Goal: Information Seeking & Learning: Learn about a topic

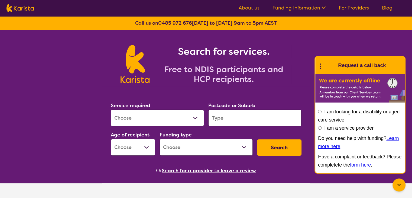
click at [352, 9] on link "For Providers" at bounding box center [354, 8] width 30 height 6
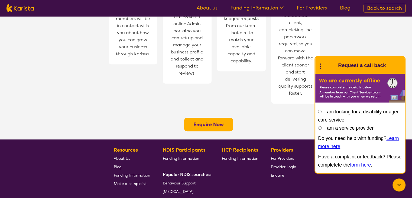
scroll to position [457, 0]
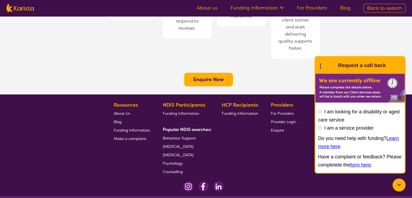
click at [175, 111] on span "Funding Information" at bounding box center [181, 113] width 36 height 5
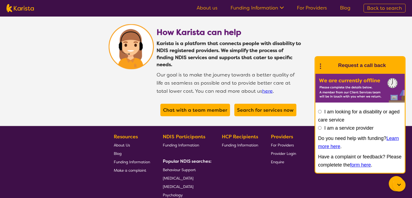
scroll to position [1029, 0]
